Goal: Task Accomplishment & Management: Use online tool/utility

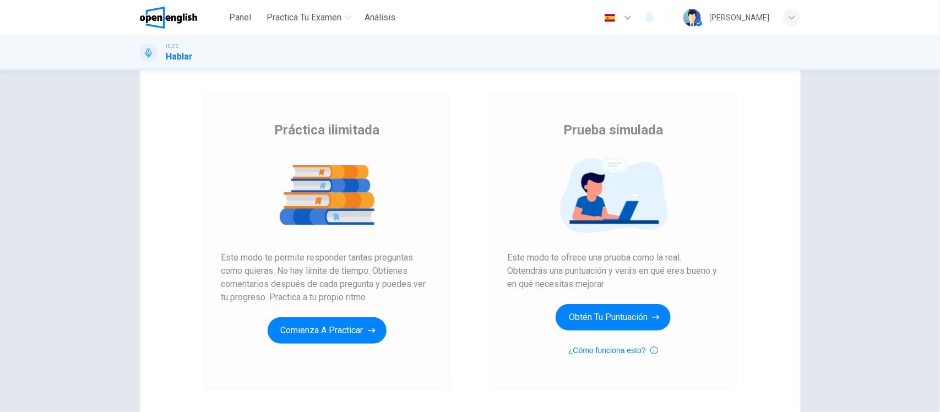
scroll to position [22, 0]
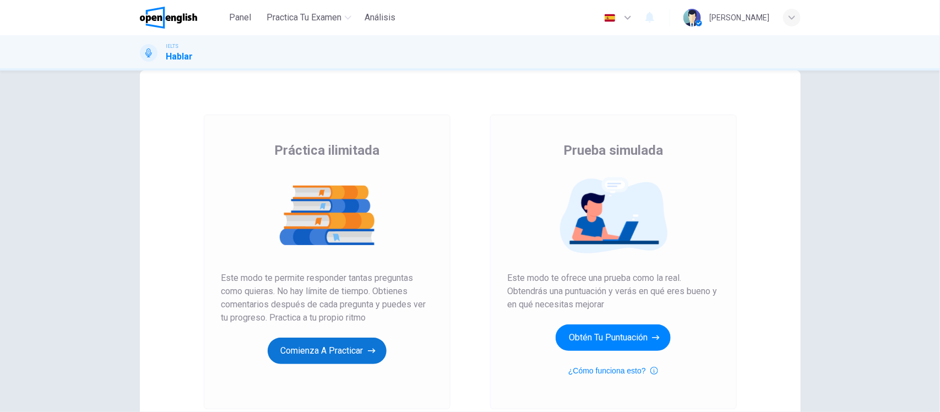
click at [315, 348] on button "Comienza a practicar" at bounding box center [327, 351] width 119 height 26
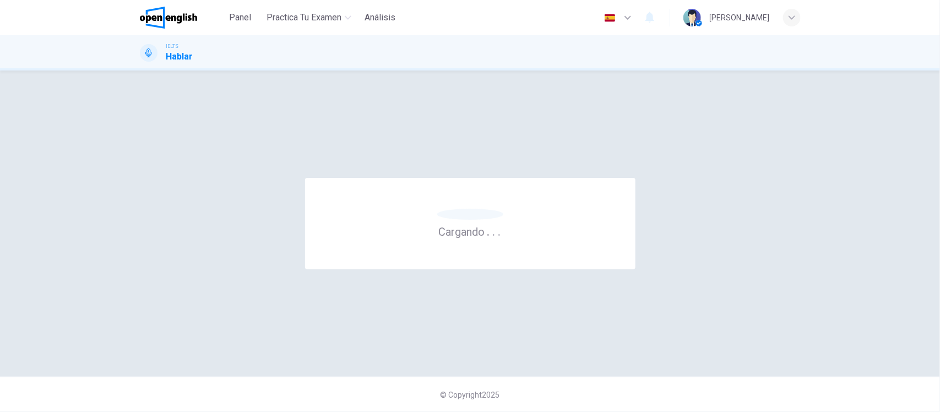
scroll to position [0, 0]
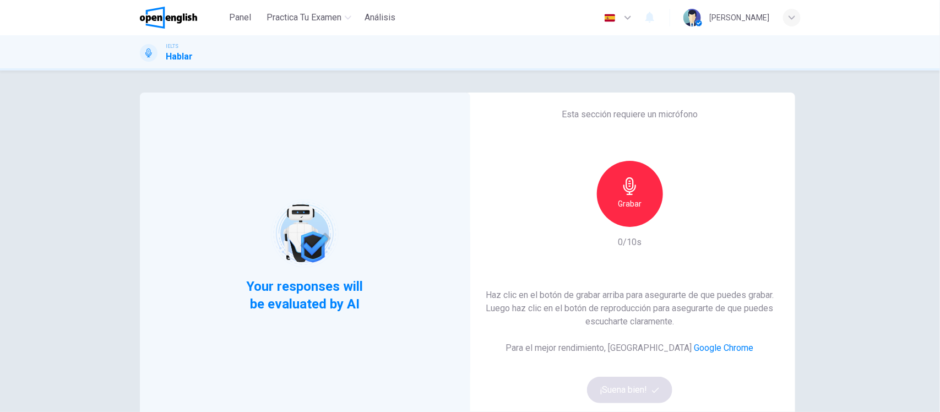
click at [612, 186] on div "Grabar" at bounding box center [630, 194] width 66 height 66
click at [629, 393] on button "¡Suena bien!" at bounding box center [630, 390] width 86 height 26
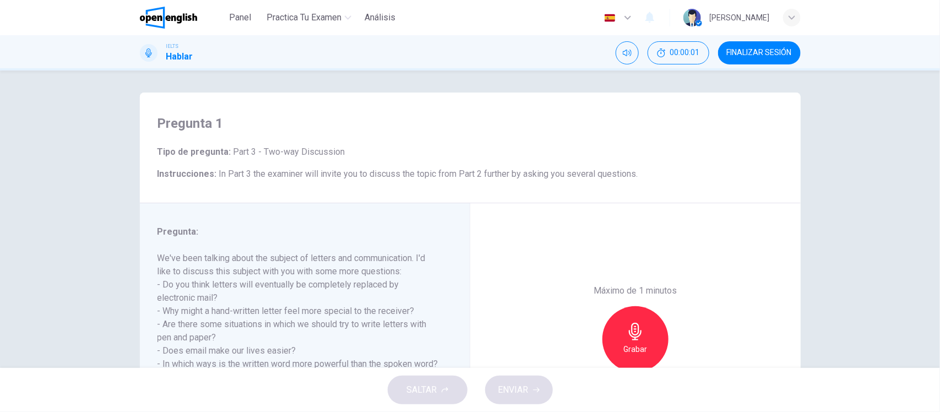
click at [84, 259] on div "Pregunta 1 Tipo de pregunta : Part 3 - Two-way Discussion Instrucciones : In Pa…" at bounding box center [470, 218] width 940 height 297
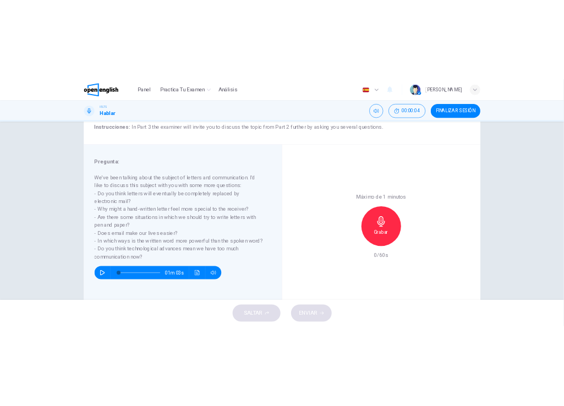
scroll to position [106, 0]
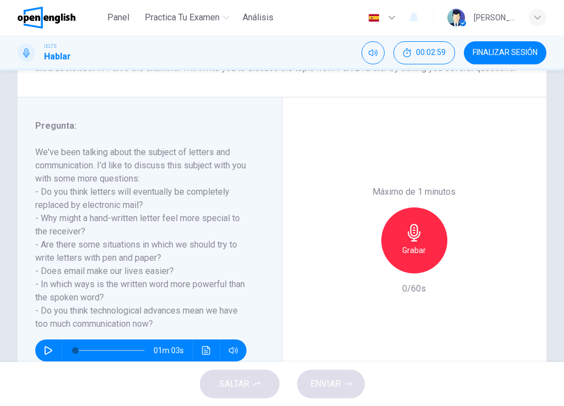
click at [325, 117] on div "Máximo de 1 minutos Grabar 0/60s" at bounding box center [414, 240] width 265 height 286
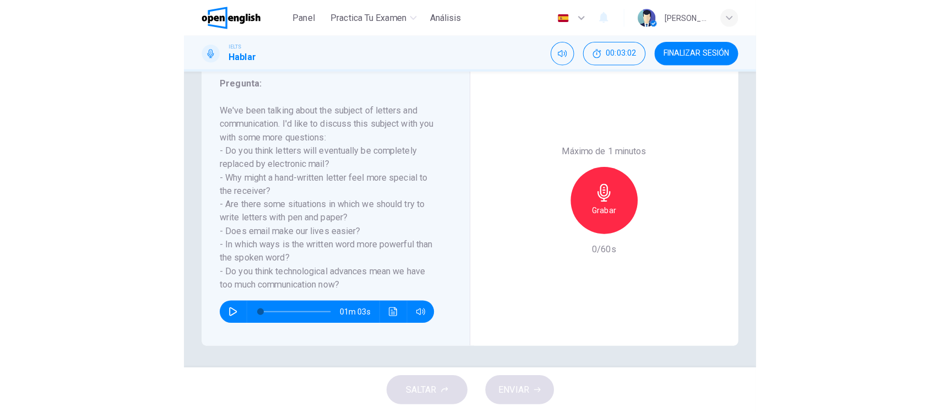
scroll to position [128, 0]
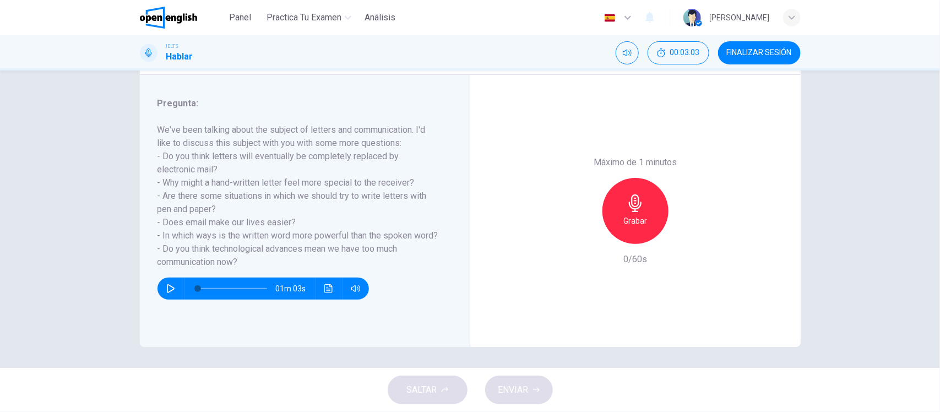
click at [105, 224] on div "Pregunta 1 Tipo de pregunta : Part 3 - Two-way Discussion Instrucciones : In Pa…" at bounding box center [470, 218] width 940 height 297
click at [630, 208] on icon "button" at bounding box center [635, 203] width 13 height 18
click at [529, 393] on button "ENVIAR" at bounding box center [519, 390] width 68 height 29
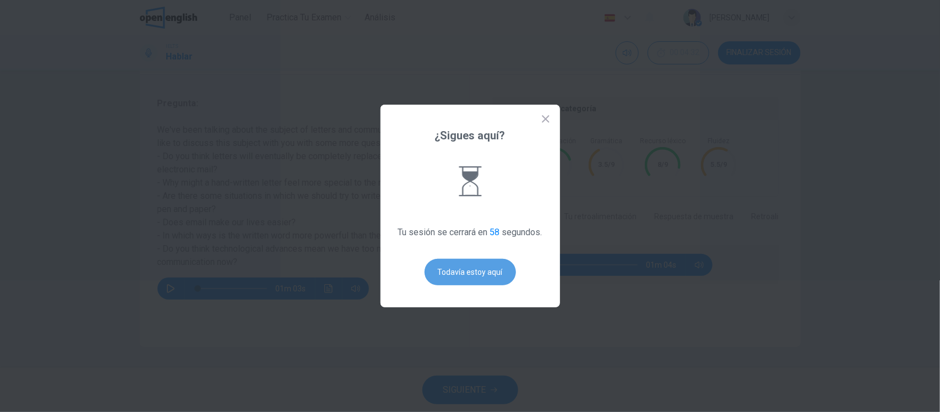
click at [469, 284] on button "Todavía estoy aquí" at bounding box center [470, 272] width 91 height 26
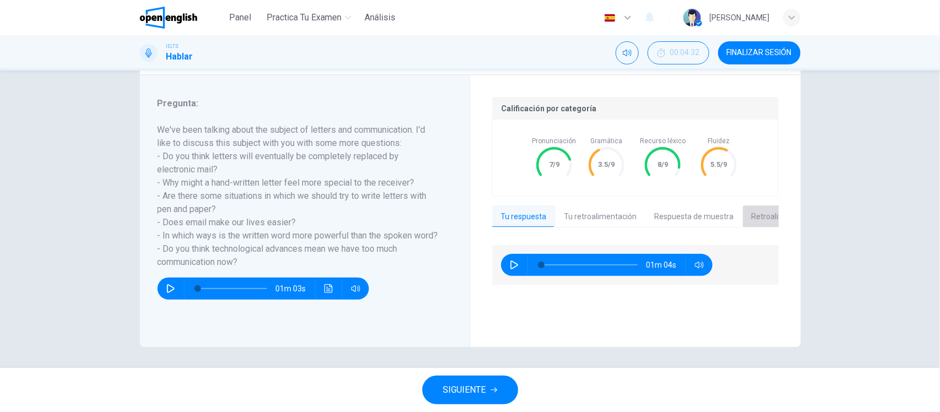
click at [761, 215] on button "Retroalimentación de muestra" at bounding box center [805, 216] width 124 height 23
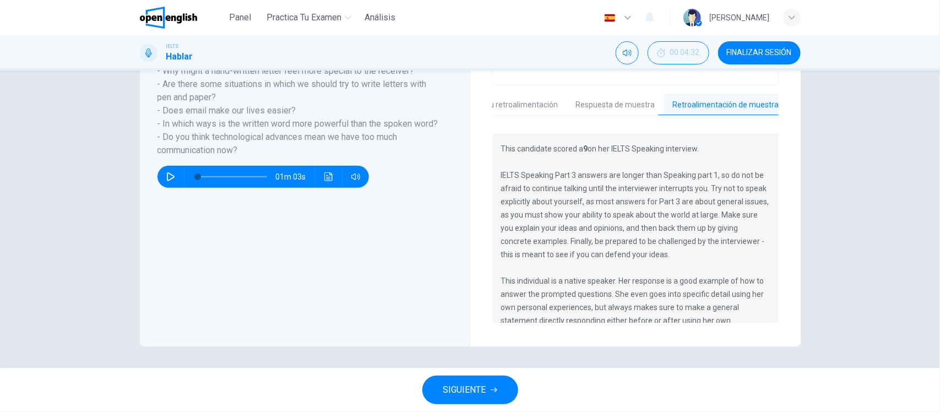
scroll to position [0, 0]
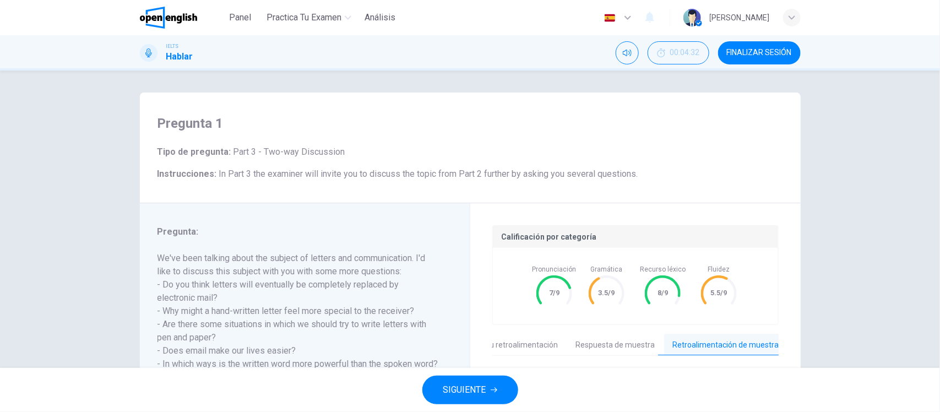
click at [52, 246] on div "Pregunta 1 Tipo de pregunta : Part 3 - Two-way Discussion Instrucciones : In Pa…" at bounding box center [470, 218] width 940 height 297
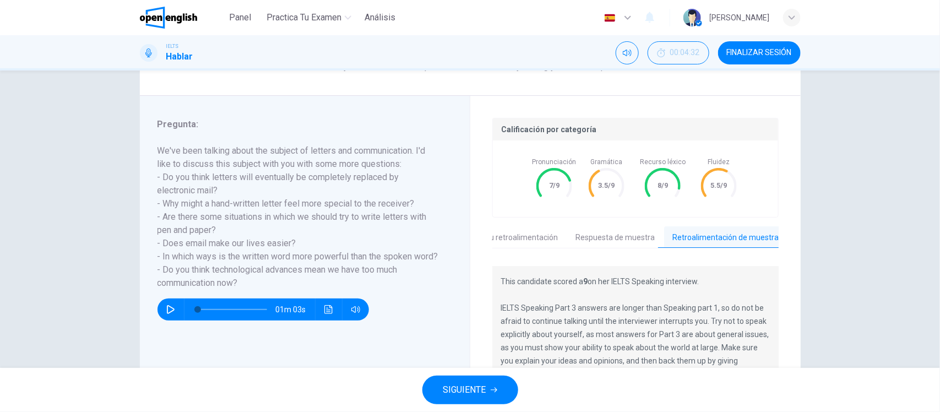
scroll to position [108, 0]
click at [464, 394] on span "SIGUIENTE" at bounding box center [464, 389] width 43 height 15
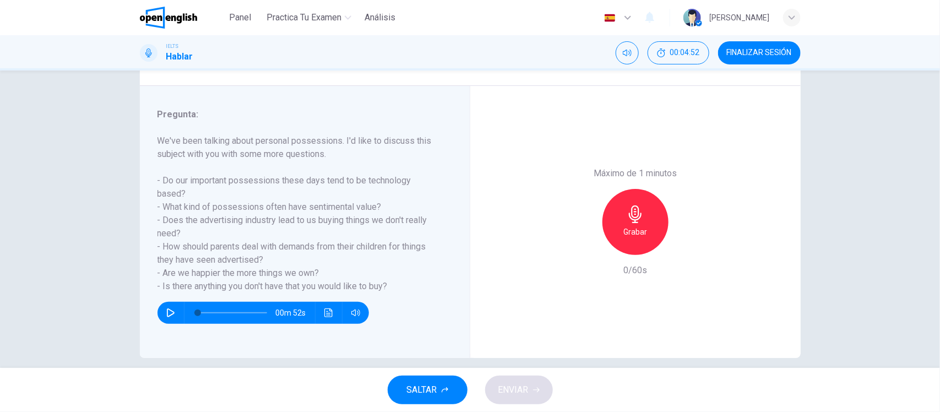
scroll to position [121, 0]
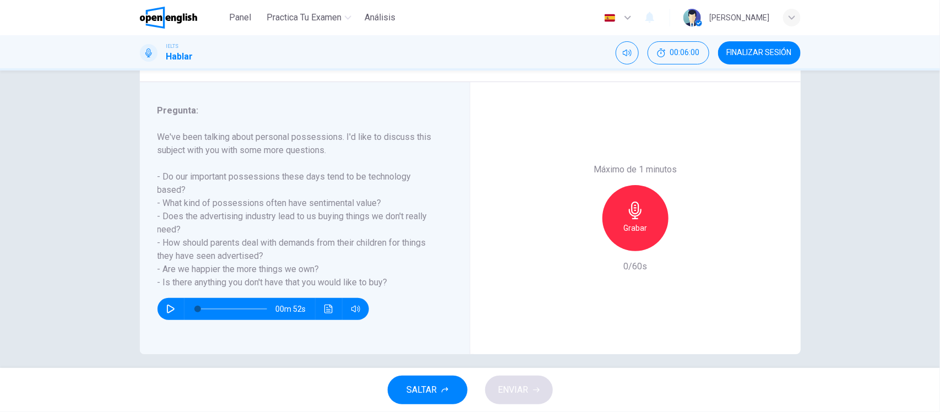
click at [104, 193] on div "Pregunta 2 Tipo de pregunta : Part 3 - Two-way Discussion Instrucciones : In Pa…" at bounding box center [470, 218] width 940 height 297
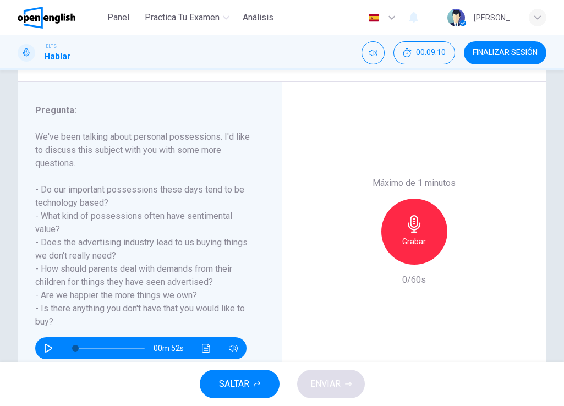
click at [343, 165] on div "Máximo de 1 minutos Grabar 0/60s" at bounding box center [414, 232] width 265 height 300
click at [350, 166] on div "Máximo de 1 minutos Grabar 0/60s" at bounding box center [414, 232] width 265 height 300
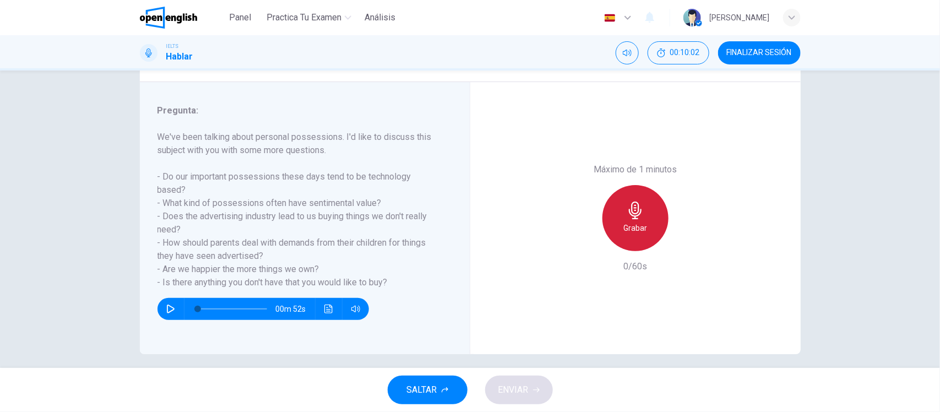
click at [626, 227] on h6 "Grabar" at bounding box center [635, 227] width 24 height 13
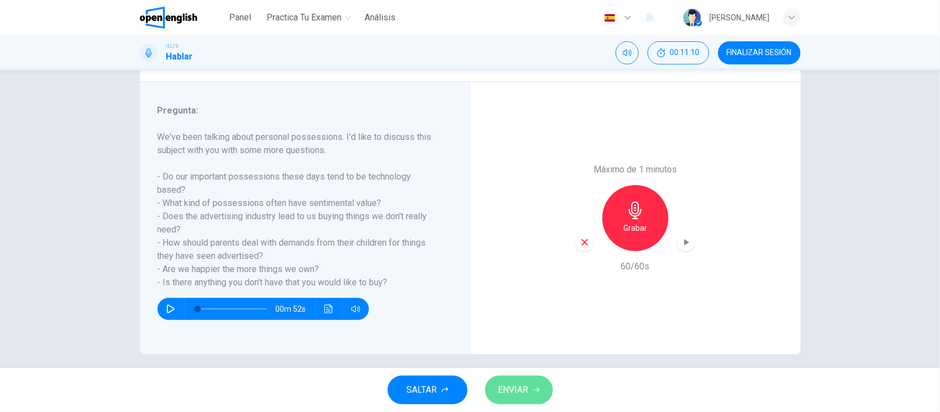
click at [512, 384] on span "ENVIAR" at bounding box center [513, 389] width 30 height 15
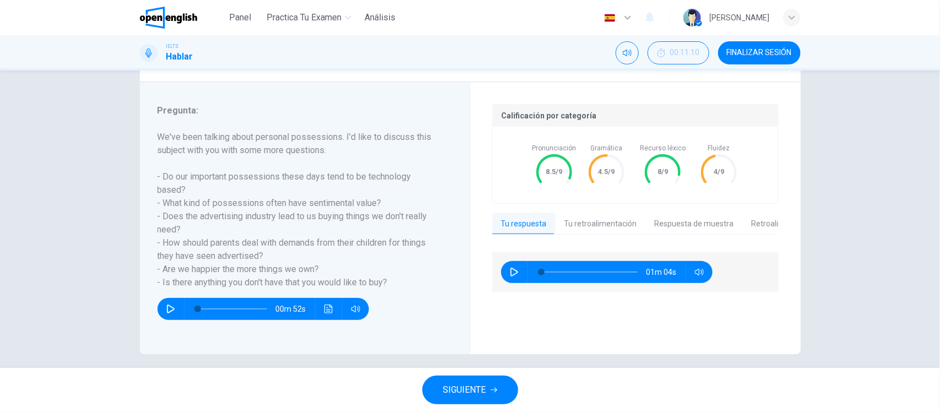
click at [464, 393] on span "SIGUIENTE" at bounding box center [464, 389] width 43 height 15
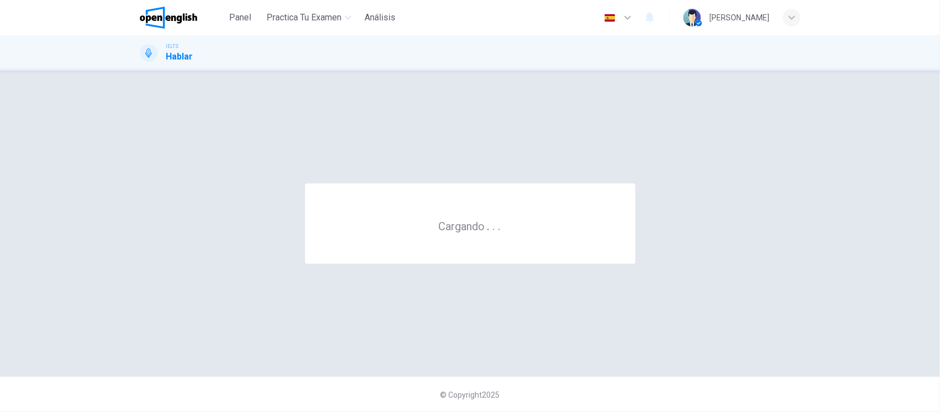
scroll to position [0, 0]
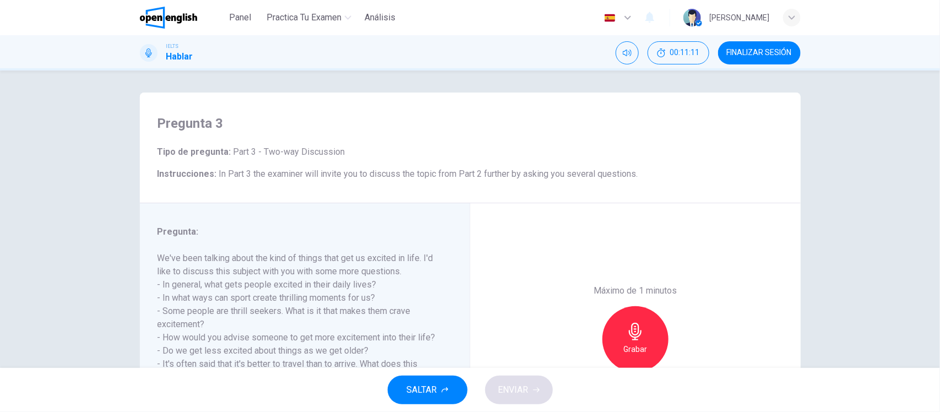
click at [101, 193] on div "Pregunta 3 Tipo de pregunta : Part 3 - Two-way Discussion Instrucciones : In Pa…" at bounding box center [470, 218] width 940 height 297
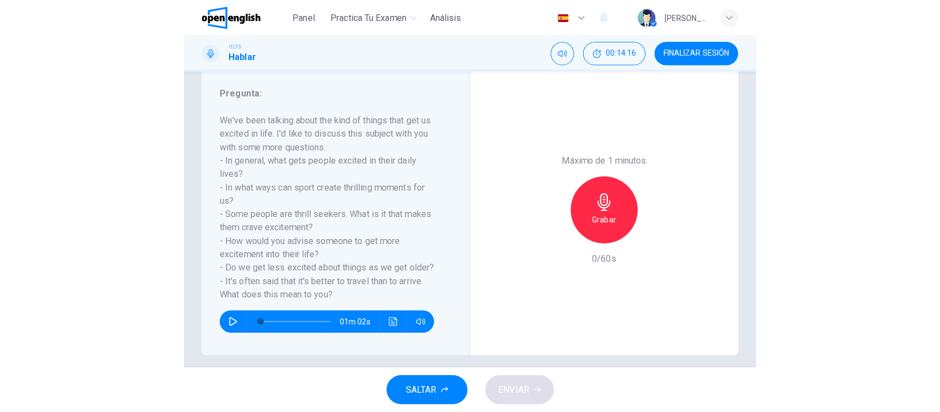
scroll to position [141, 0]
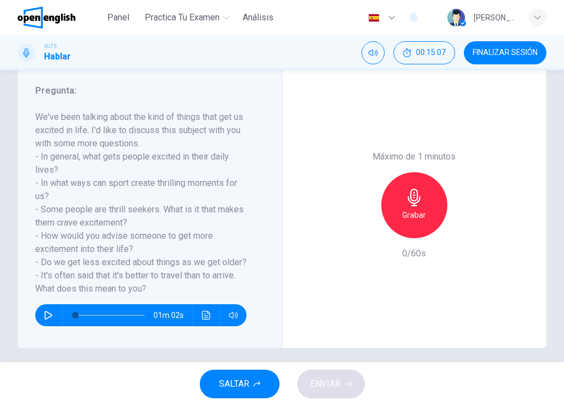
click at [351, 133] on div "Máximo de 1 minutos Grabar 0/60s" at bounding box center [414, 205] width 265 height 286
click at [340, 121] on div "Máximo de 1 minutos Grabar 0/60s" at bounding box center [414, 205] width 265 height 286
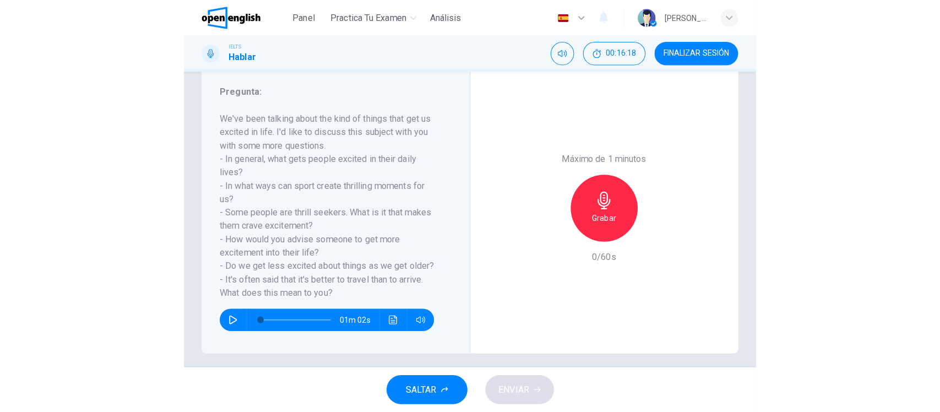
scroll to position [128, 0]
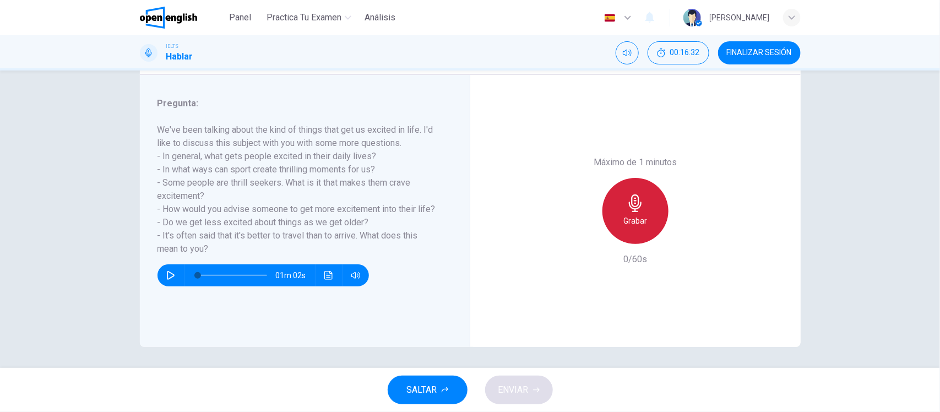
click at [617, 208] on div "Grabar" at bounding box center [635, 211] width 66 height 66
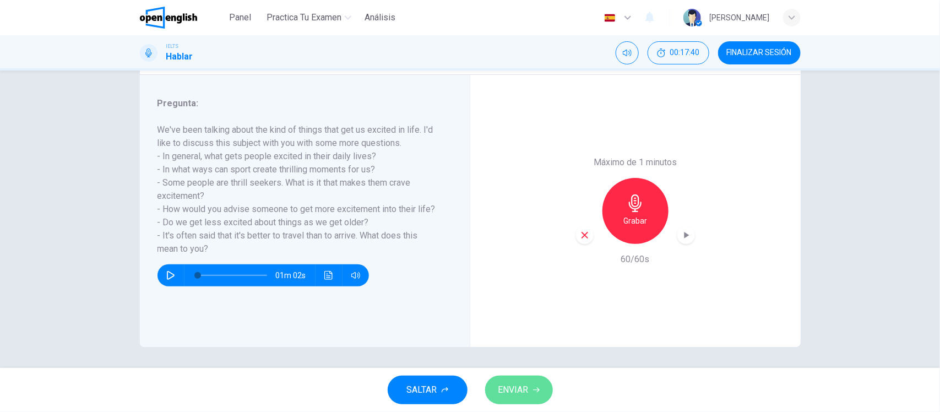
click at [507, 393] on span "ENVIAR" at bounding box center [513, 389] width 30 height 15
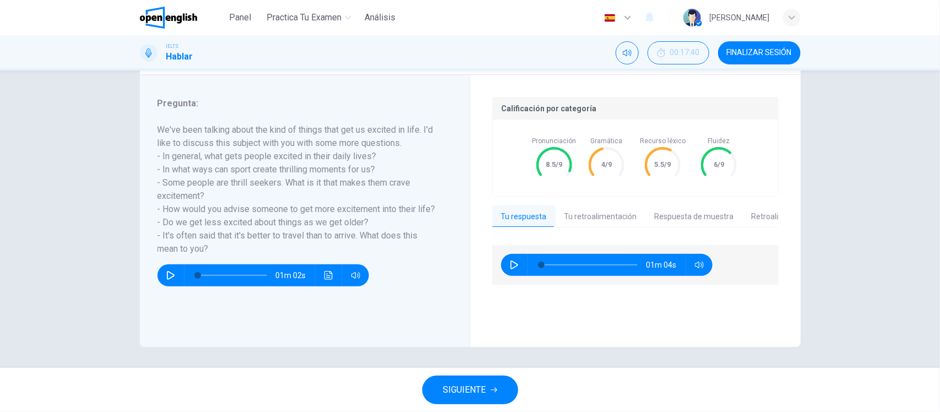
click at [122, 194] on div "Pregunta 3 Tipo de pregunta : Part 3 - Two-way Discussion Instrucciones : In Pa…" at bounding box center [470, 155] width 696 height 383
click at [741, 56] on span "FINALIZAR SESIÓN" at bounding box center [759, 52] width 65 height 9
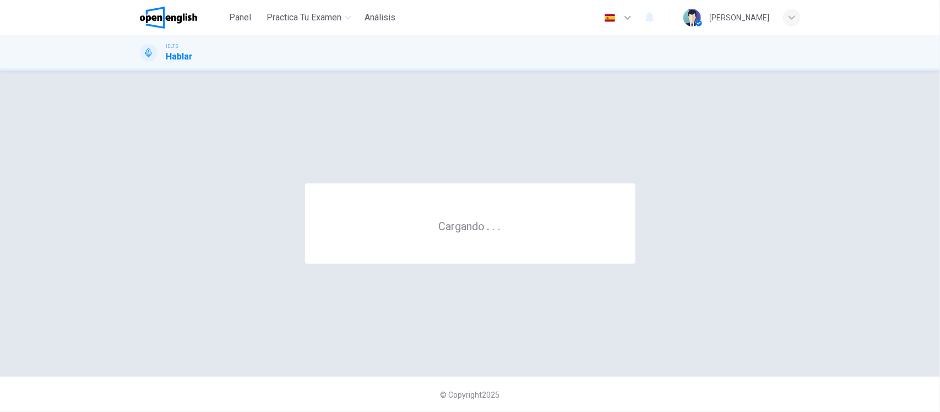
scroll to position [0, 0]
